Goal: Find specific page/section: Locate a particular part of the current website

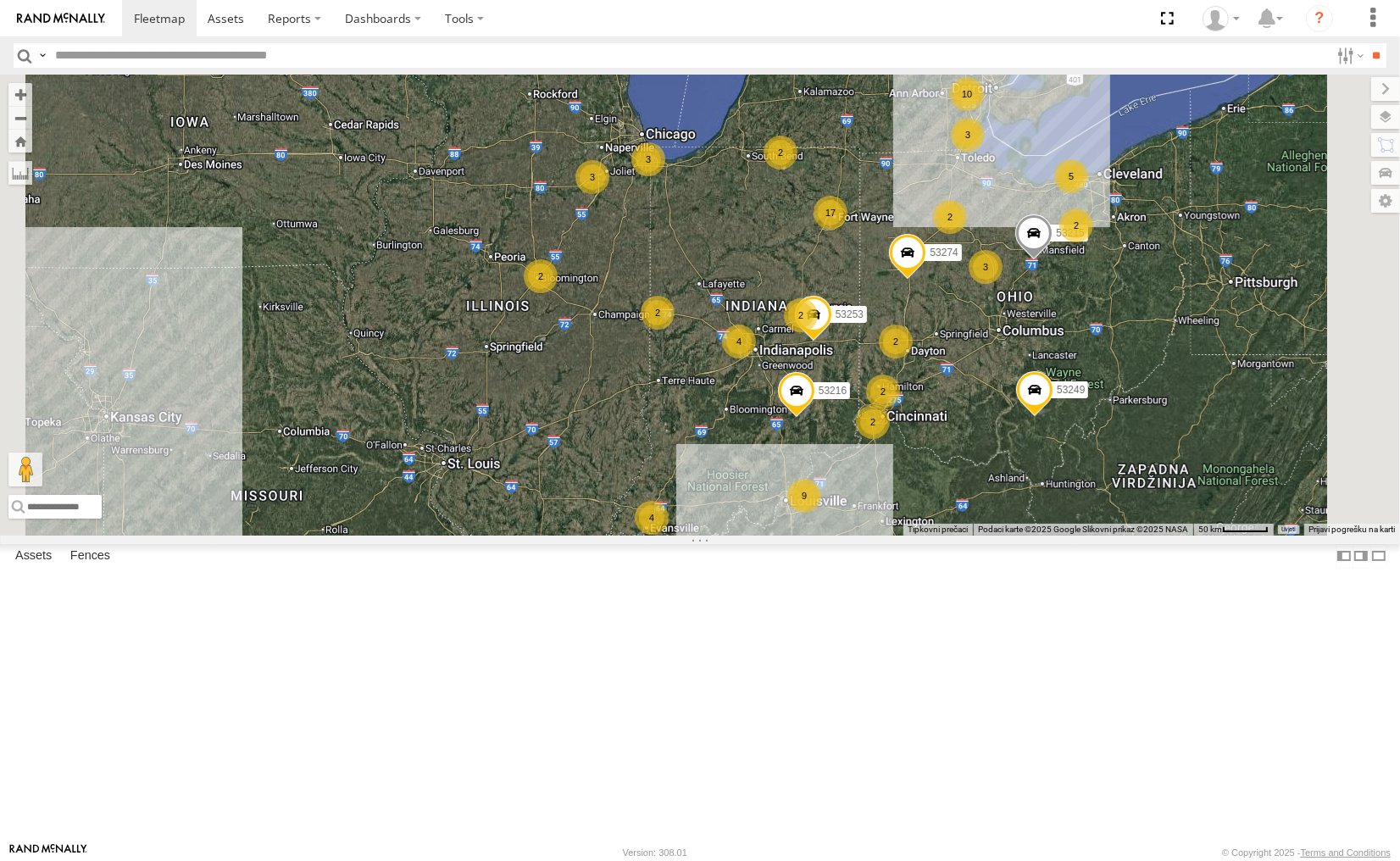
click at [271, 53] on input "text" at bounding box center [689, 55] width 1281 height 25
type input "*****"
click at [1367, 43] on input "**" at bounding box center [1376, 55] width 19 height 25
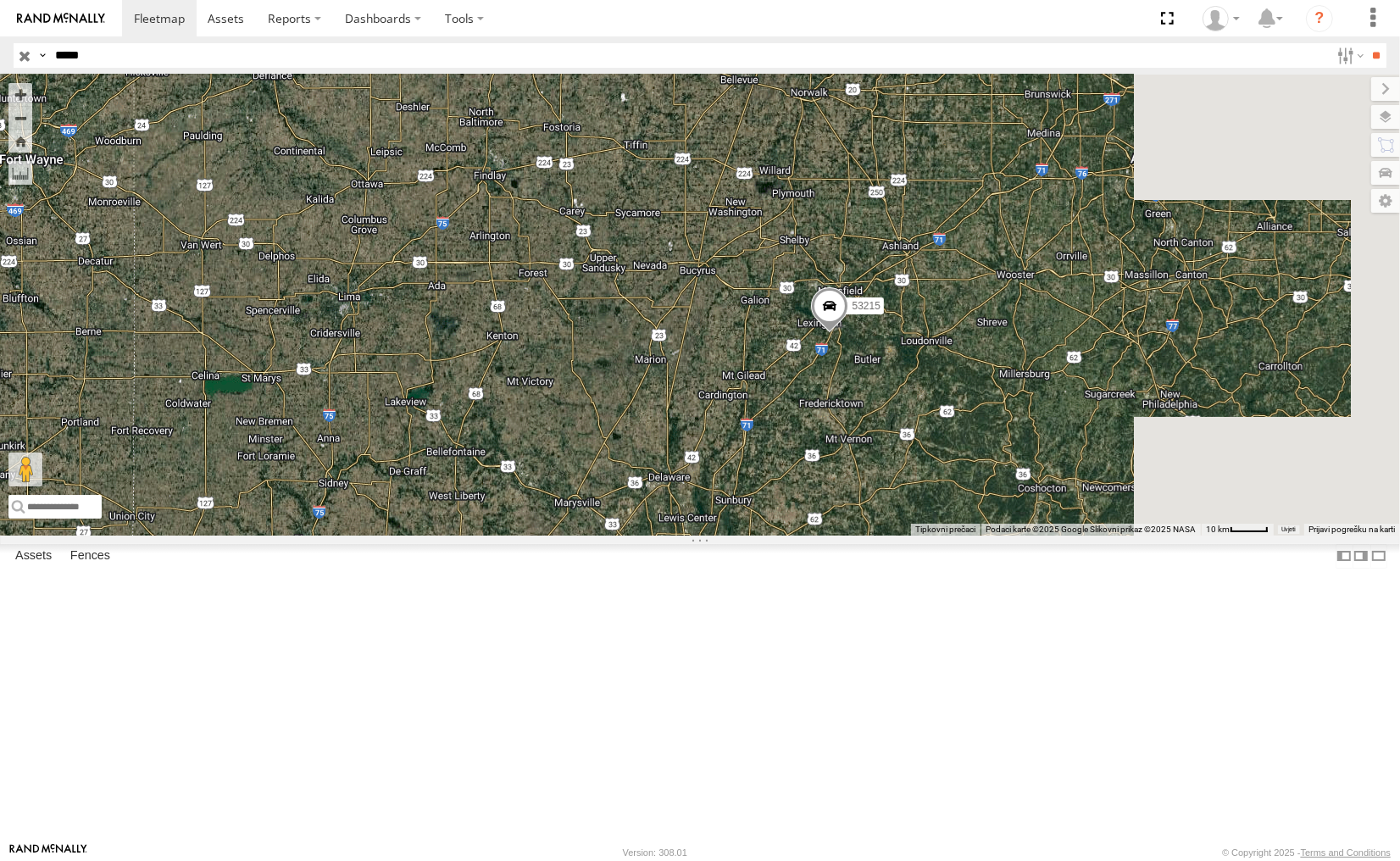
drag, startPoint x: 1298, startPoint y: 384, endPoint x: 988, endPoint y: 580, distance: 366.8
click at [988, 535] on div "53215" at bounding box center [700, 304] width 1400 height 461
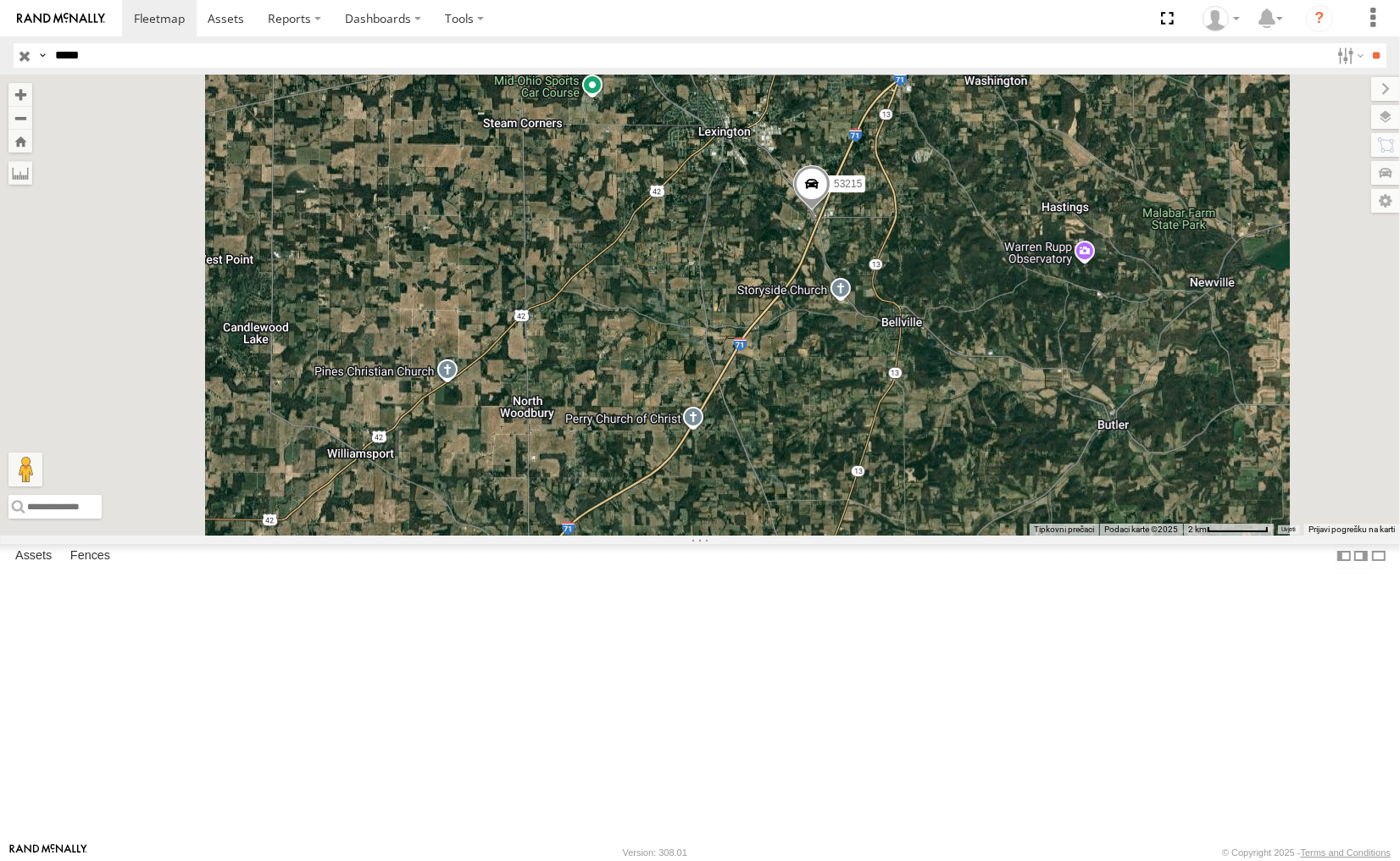
click at [26, 55] on input "button" at bounding box center [25, 55] width 22 height 25
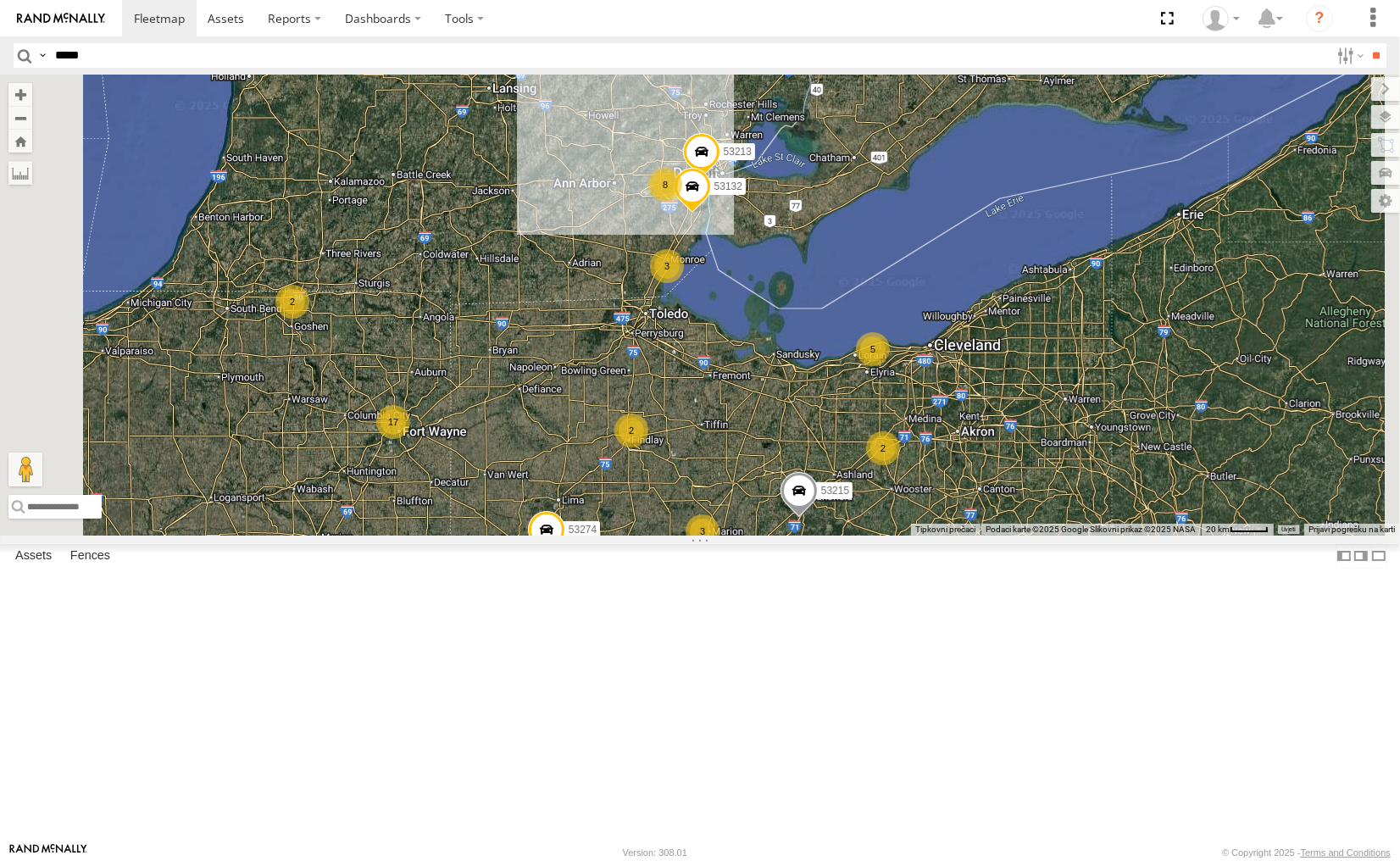
drag, startPoint x: 836, startPoint y: 297, endPoint x: 866, endPoint y: 529, distance: 233.9
click at [865, 535] on div "53215 53274 17 3 8 53216 53106 5 53247 3 2 2 53246 53204 53213 2 2 53132 2 5325…" at bounding box center [700, 304] width 1400 height 461
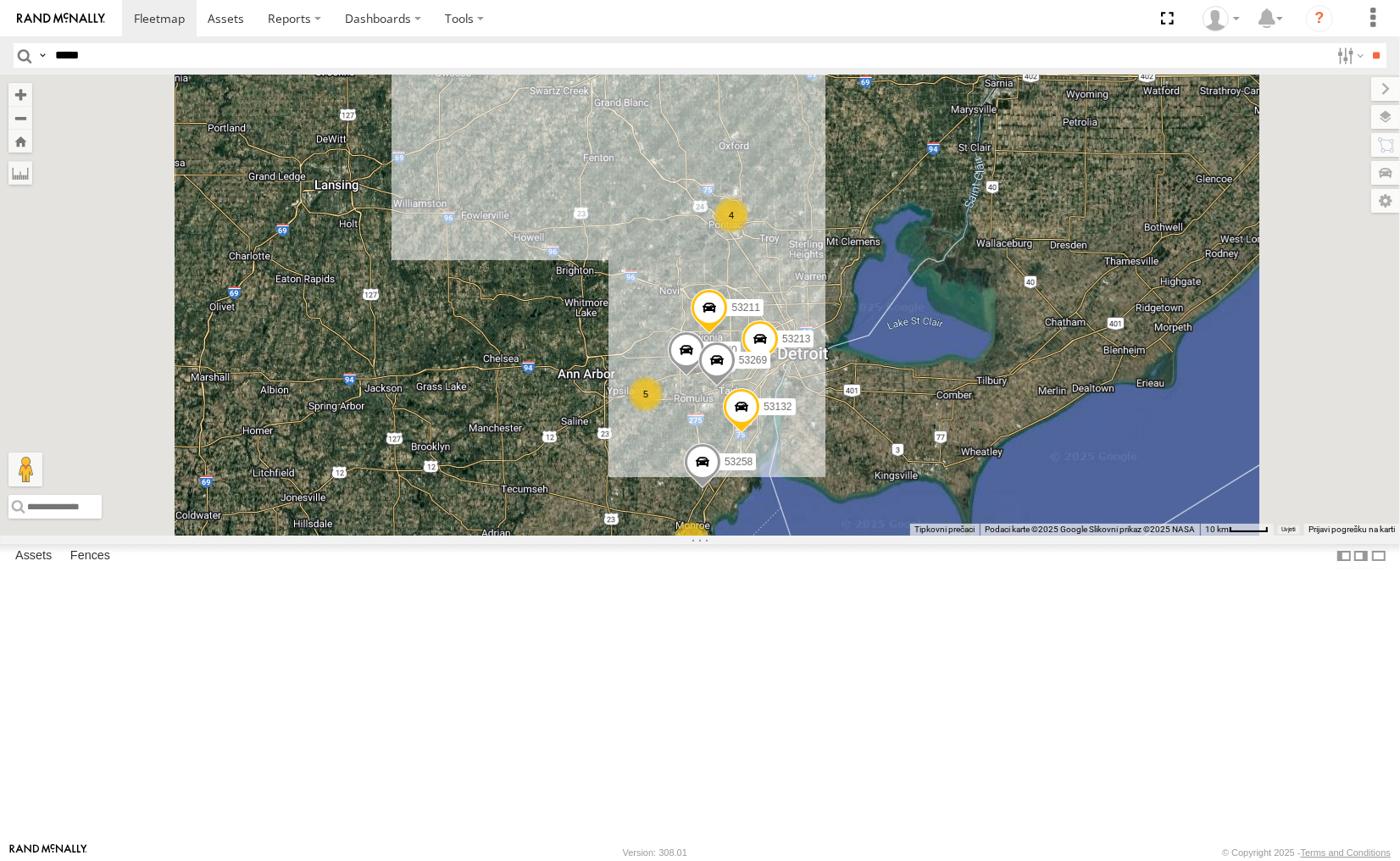
drag, startPoint x: 824, startPoint y: 402, endPoint x: 826, endPoint y: 563, distance: 161.0
click at [826, 535] on div "53215 53274 53216 53106 53247 53246 53204 53213 53132 53253 53249 53271 2 53280…" at bounding box center [700, 304] width 1400 height 461
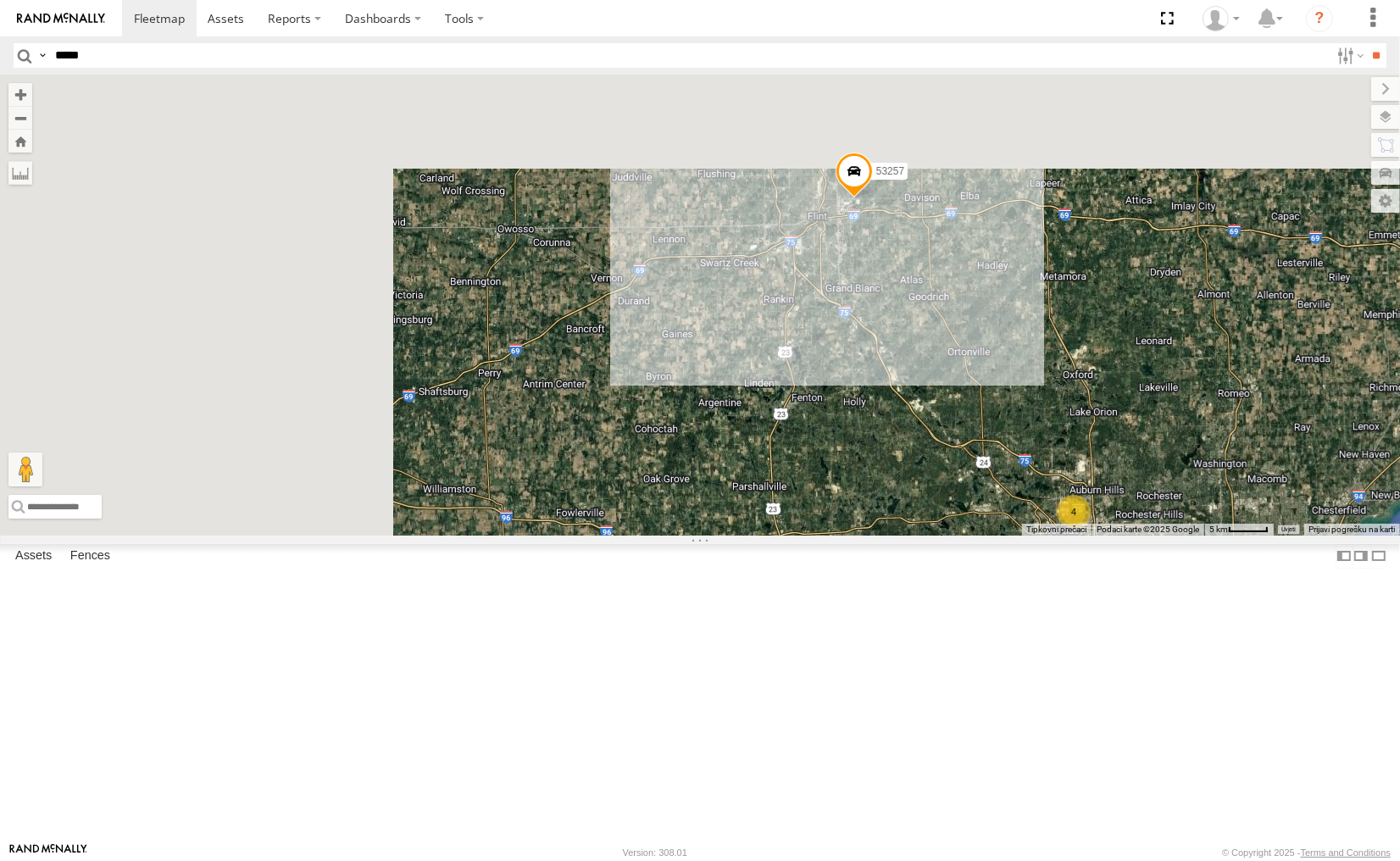
drag, startPoint x: 775, startPoint y: 500, endPoint x: 1009, endPoint y: 727, distance: 326.0
click at [1009, 535] on div "53215 53274 53216 53106 53247 53246 53204 53213 53132 53253 53249 53271 53280 5…" at bounding box center [700, 304] width 1400 height 461
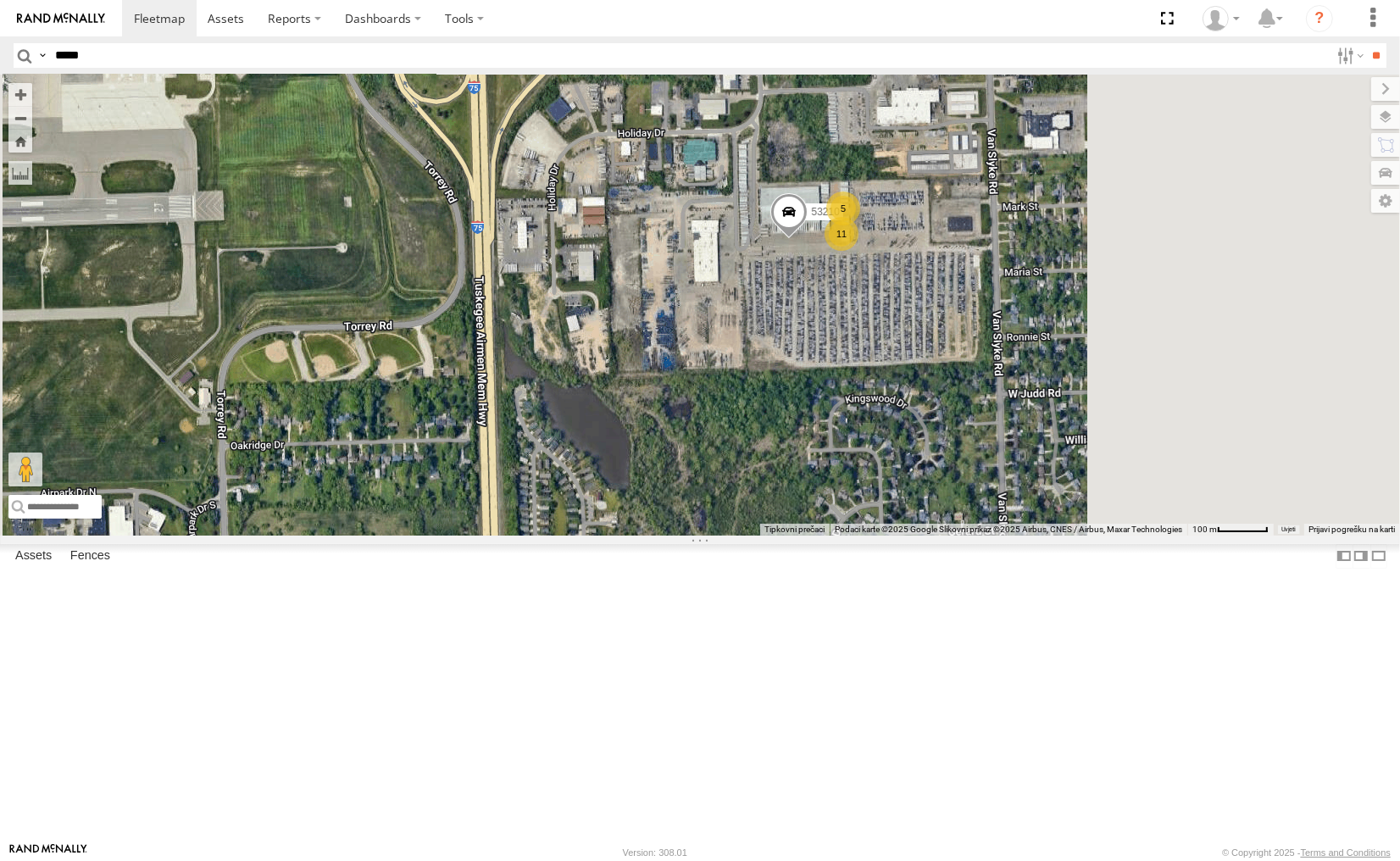
drag, startPoint x: 1192, startPoint y: 388, endPoint x: 918, endPoint y: 521, distance: 304.6
click at [918, 521] on div "53212 53210 11 5" at bounding box center [700, 304] width 1400 height 461
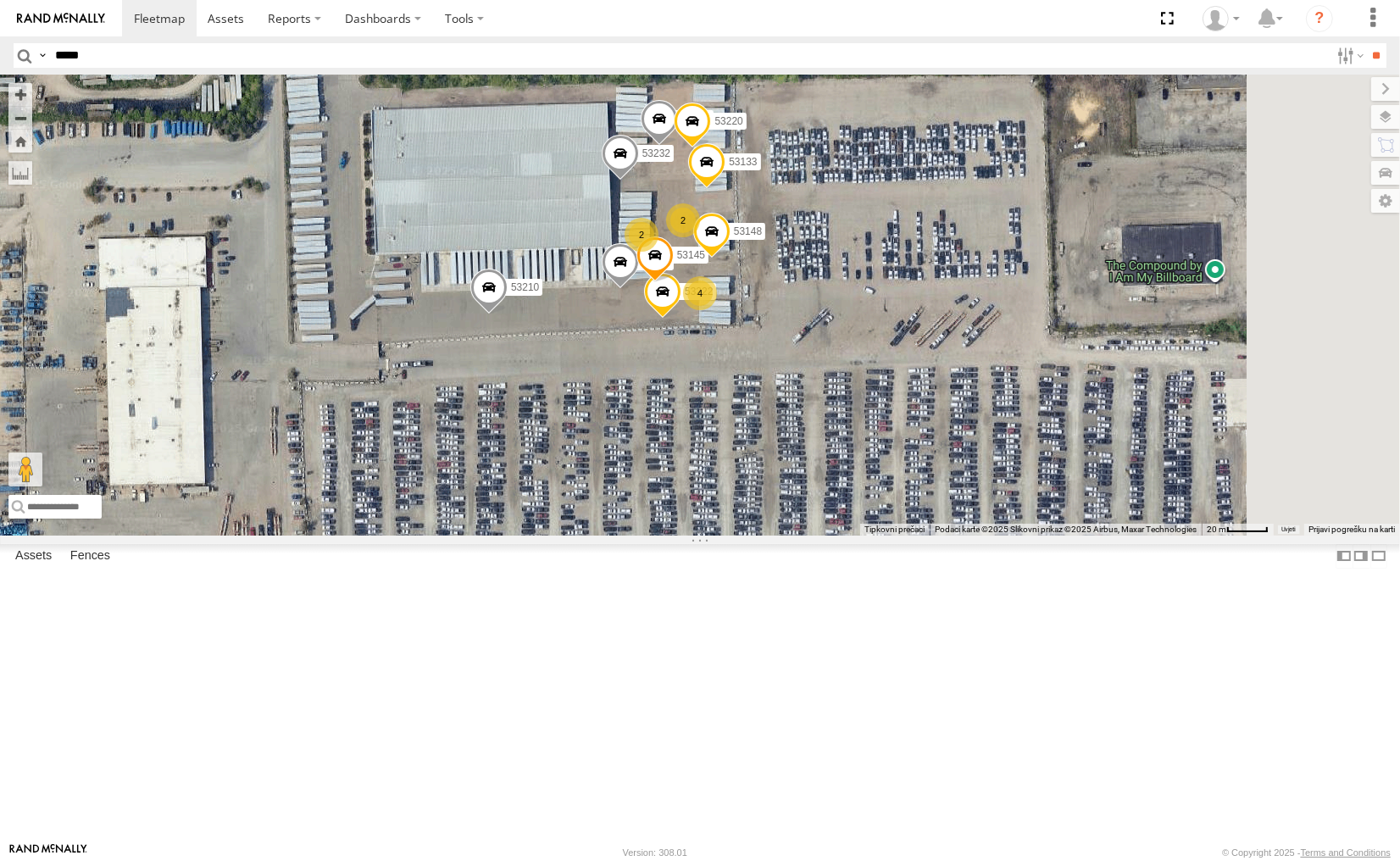
drag, startPoint x: 960, startPoint y: 424, endPoint x: 858, endPoint y: 580, distance: 186.4
click at [858, 535] on div "53212 53210 53232 4 2 53222 53143 53145 2 53133 53148 53218 53220" at bounding box center [700, 304] width 1400 height 461
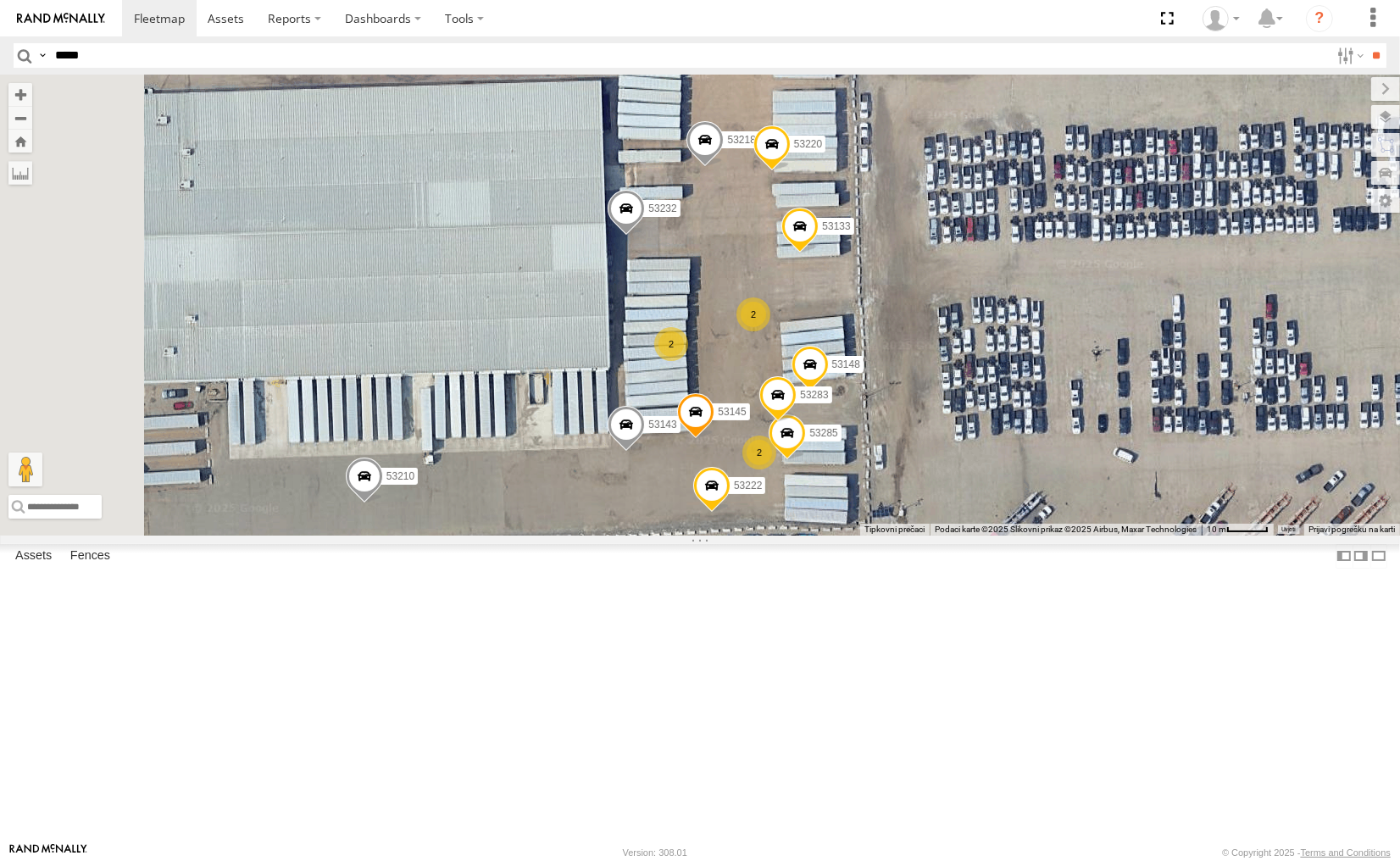
drag, startPoint x: 877, startPoint y: 539, endPoint x: 950, endPoint y: 790, distance: 261.4
click at [950, 535] on div "53212 53210 53232 53222 53143 53145 53133 53148 53218 53220 53285 2 2 2 53283" at bounding box center [700, 304] width 1400 height 461
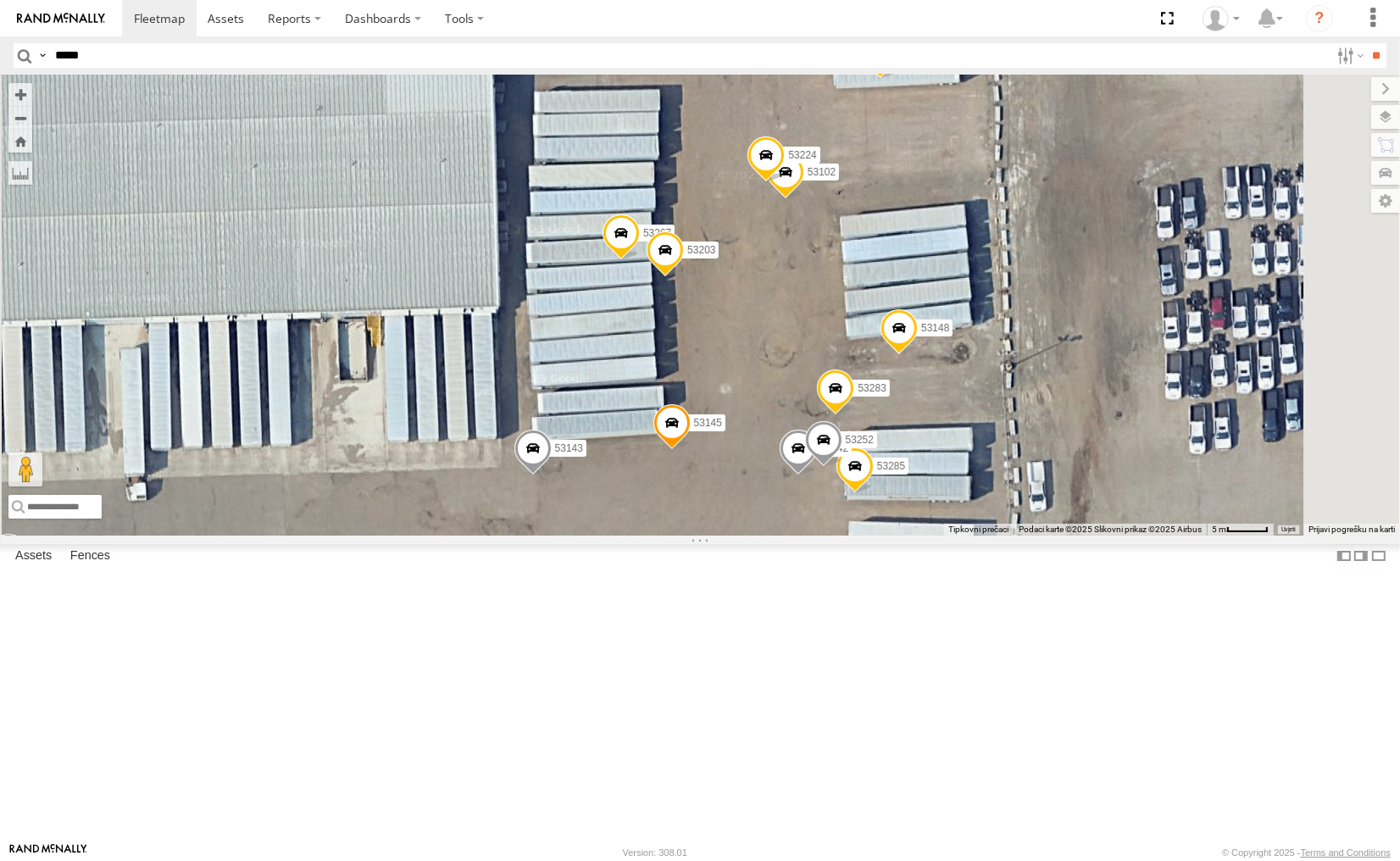
drag, startPoint x: 892, startPoint y: 655, endPoint x: 772, endPoint y: 755, distance: 156.2
click at [772, 535] on div "53212 53210 53232 53222 53143 53145 53133 53148 53218 53220 53285 53283 53267 5…" at bounding box center [700, 304] width 1400 height 461
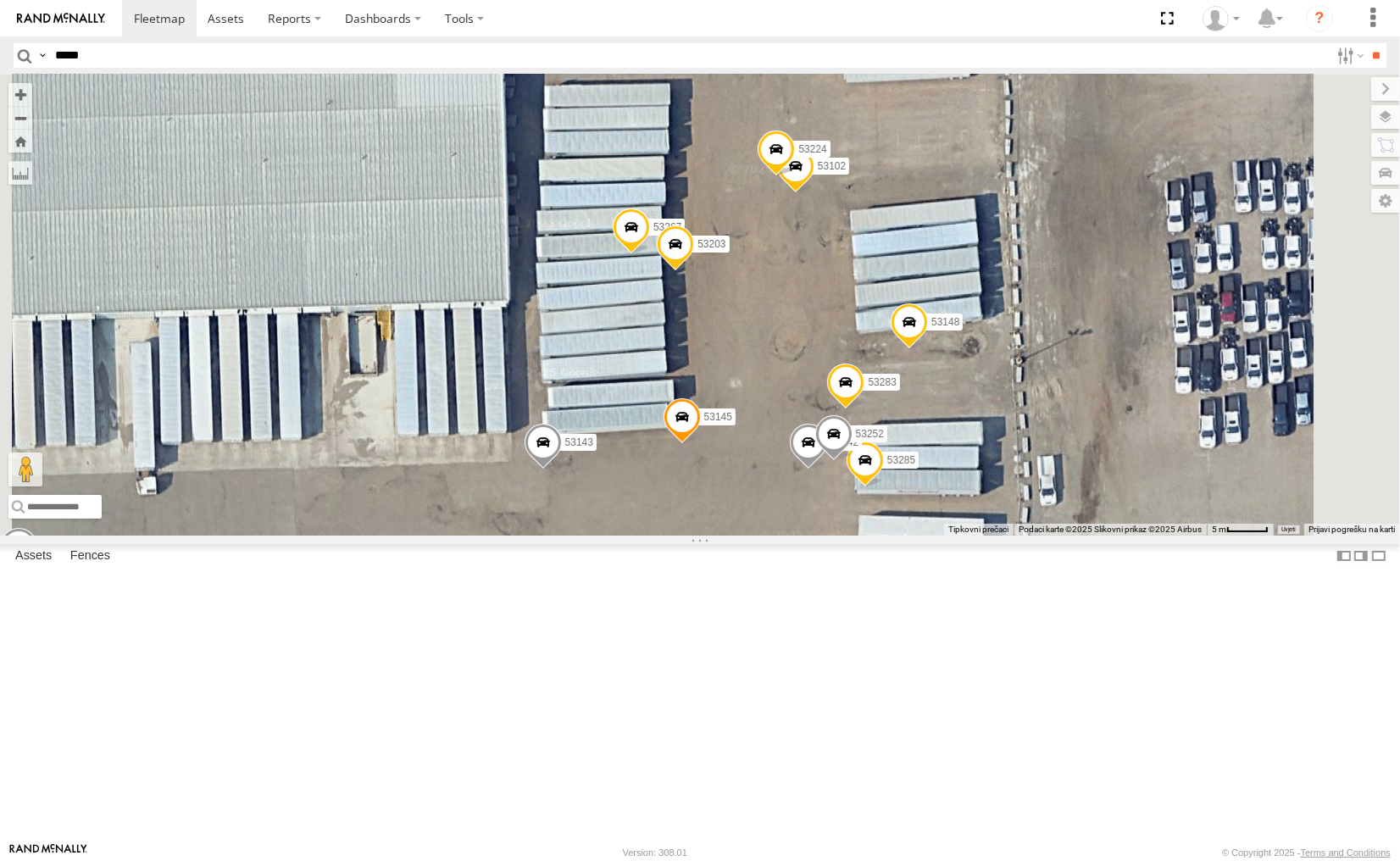
drag, startPoint x: 967, startPoint y: 583, endPoint x: 977, endPoint y: 548, distance: 36.4
click at [977, 535] on div "53212 53210 53232 53222 53143 53145 53133 53148 53218 53220 53285 53283 53267 5…" at bounding box center [700, 304] width 1400 height 461
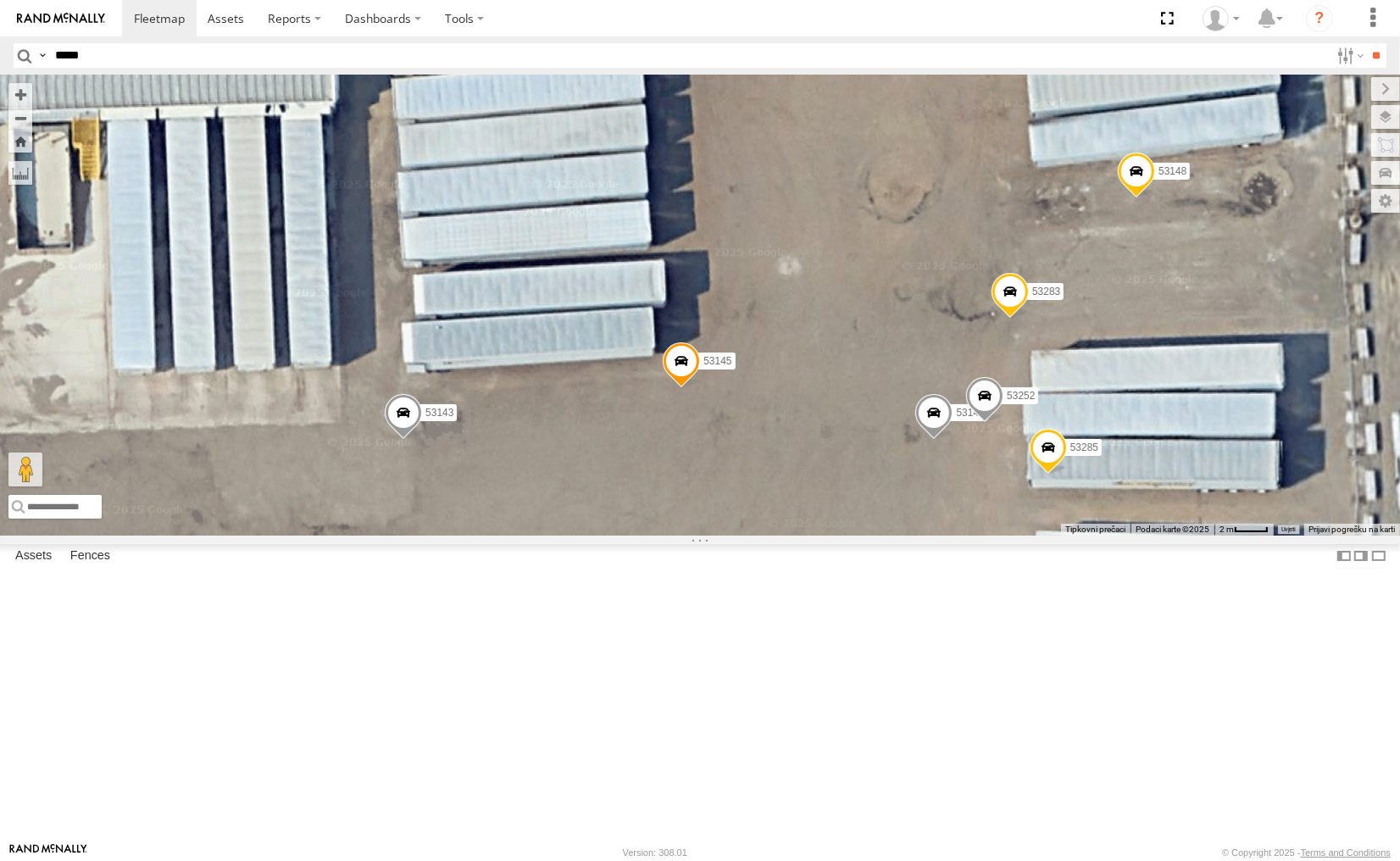
drag, startPoint x: 1036, startPoint y: 654, endPoint x: 1018, endPoint y: 445, distance: 209.8
click at [1018, 445] on div "53212 53210 53232 53222 53143 53145 53133 53148 53218 53220 53285 53283 53267 5…" at bounding box center [700, 304] width 1400 height 461
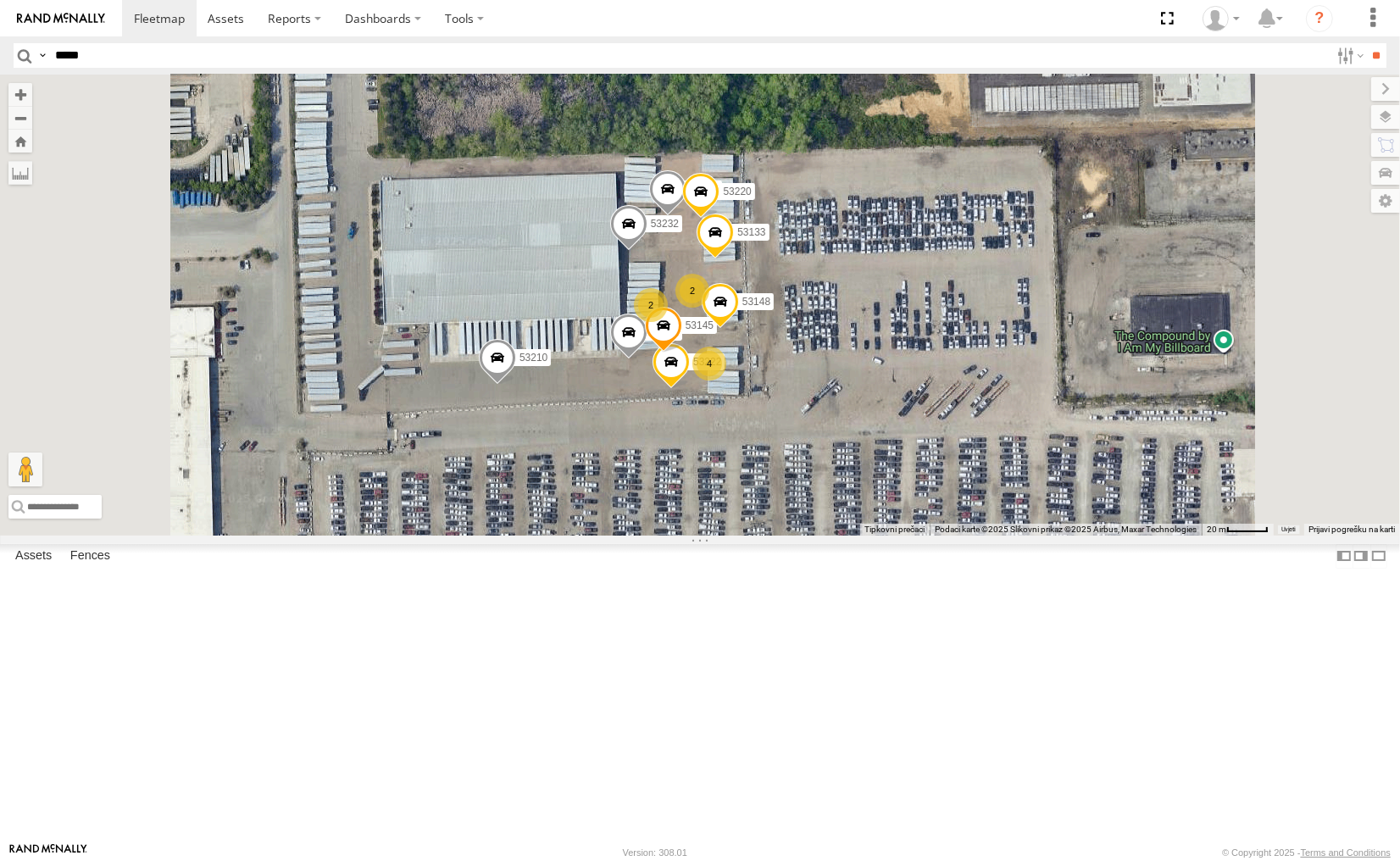
drag, startPoint x: 802, startPoint y: 506, endPoint x: 865, endPoint y: 560, distance: 83.0
click at [865, 535] on div "53212 53210 53232 53222 53143 53145 53133 53148 53218 53220 4 2 2" at bounding box center [700, 304] width 1400 height 461
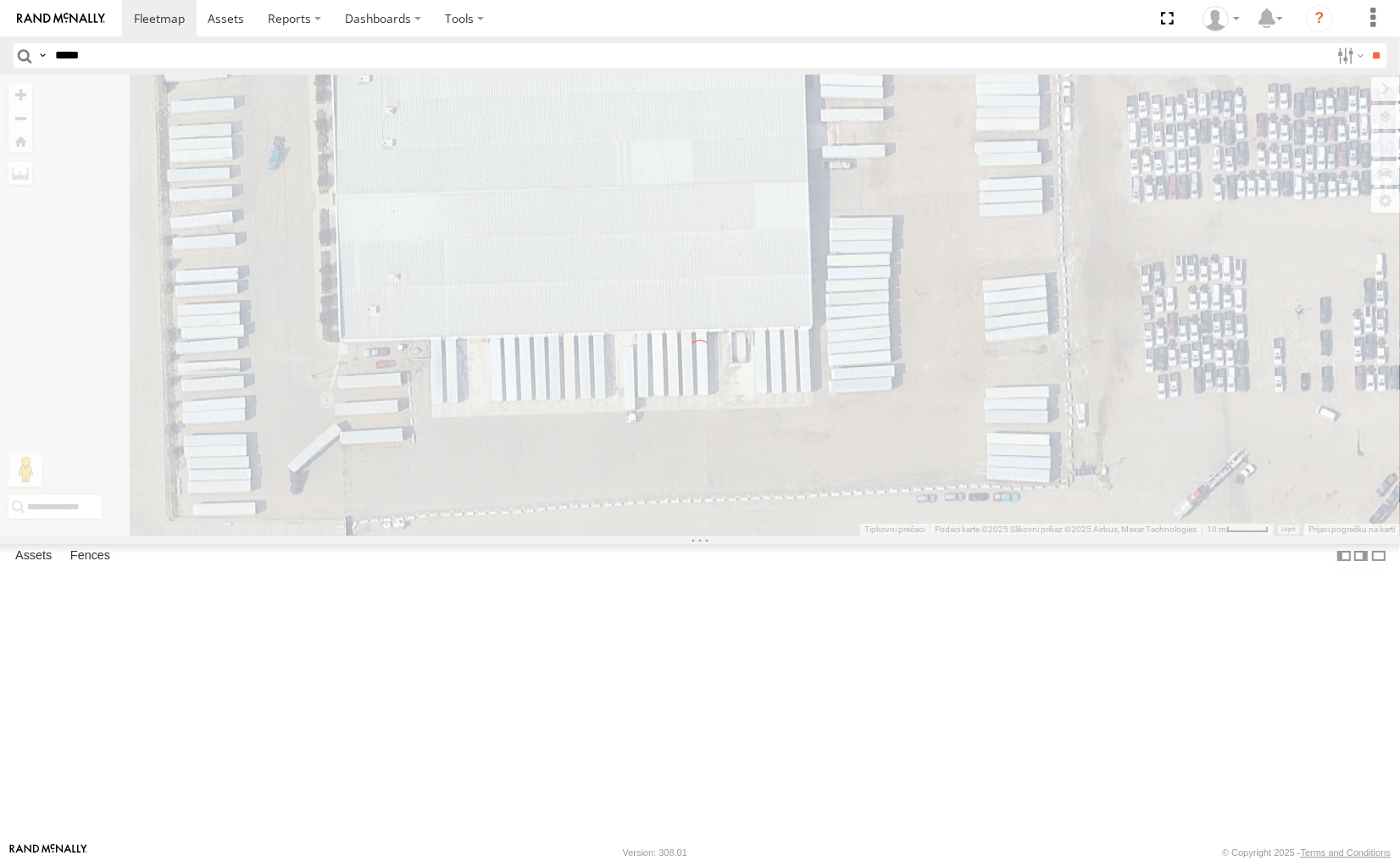
drag, startPoint x: 797, startPoint y: 581, endPoint x: 1178, endPoint y: 715, distance: 403.9
click at [1178, 535] on div "← Pomakni lijevo → Pomakni desno ↑ Pomakni gore ↓ Pomakni dolje + Povećaj - Sma…" at bounding box center [700, 304] width 1400 height 461
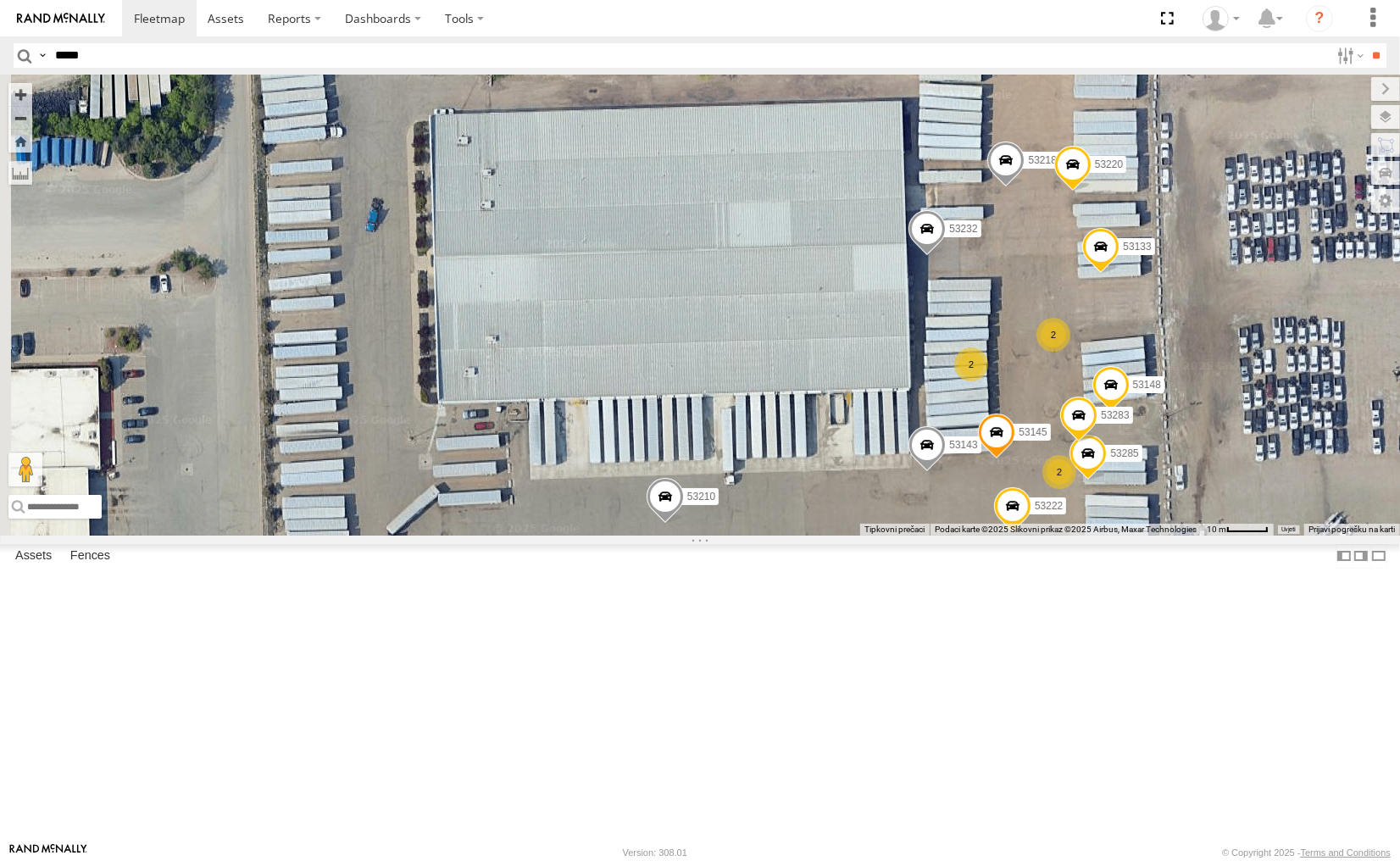
drag, startPoint x: 1048, startPoint y: 671, endPoint x: 1147, endPoint y: 736, distance: 118.4
click at [1147, 535] on div "53285 2 53222 53210 53143 53145 2 53133 53148 2 53218 53283 53220 53232" at bounding box center [700, 304] width 1400 height 461
